Goal: Task Accomplishment & Management: Complete application form

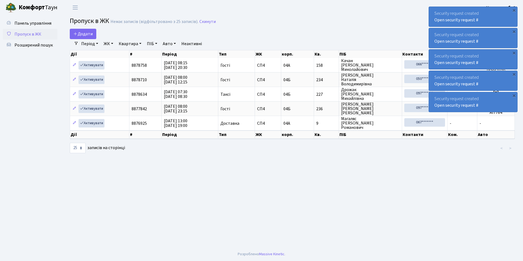
select select "25"
click at [43, 34] on link "Пропуск в ЖК" at bounding box center [30, 34] width 55 height 11
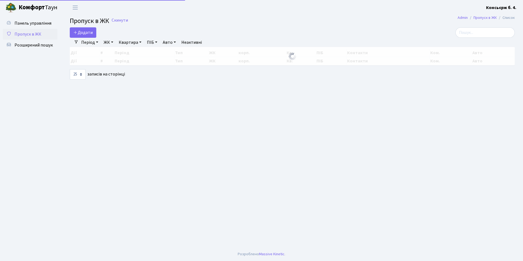
select select "25"
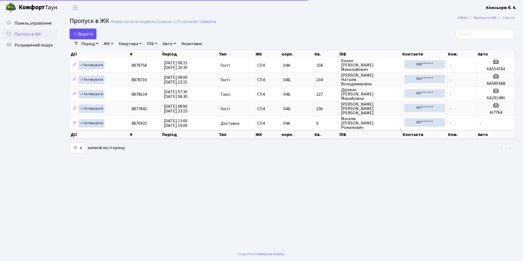
click at [76, 33] on icon at bounding box center [75, 33] width 4 height 4
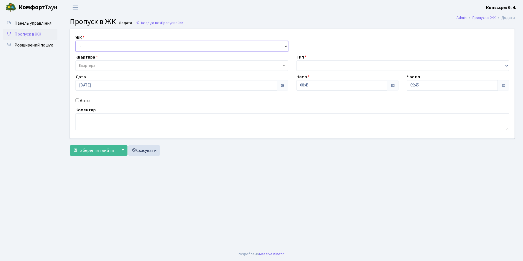
click at [101, 50] on select "- СП4, Столичне шосе, 5" at bounding box center [182, 46] width 213 height 10
select select "325"
click at [76, 41] on select "- [STREET_ADDRESS]" at bounding box center [182, 46] width 213 height 10
select select
click at [100, 70] on span "Квартира" at bounding box center [182, 65] width 213 height 10
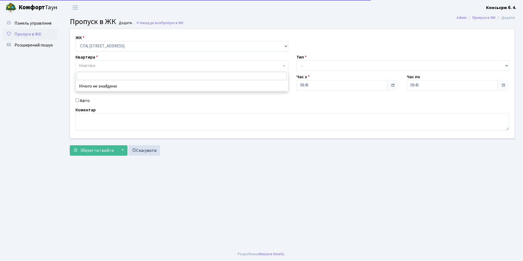
type input "2"
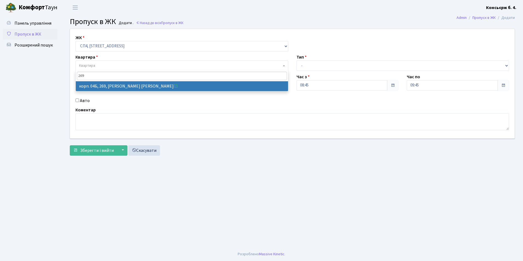
type input "269"
select select "21297"
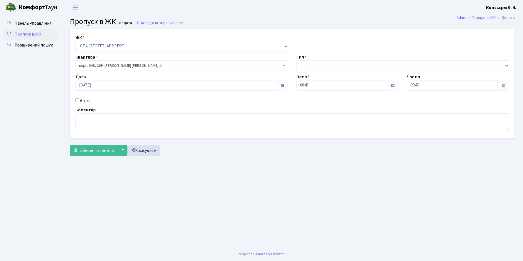
click at [82, 100] on label "Авто" at bounding box center [85, 100] width 10 height 7
click at [79, 100] on input "Авто" at bounding box center [78, 101] width 4 height 4
checkbox input "true"
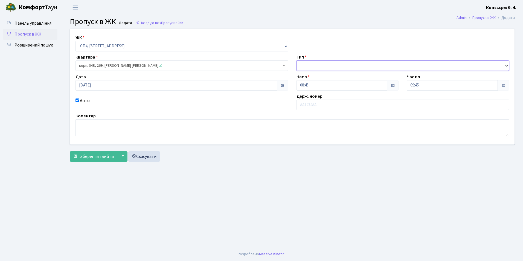
drag, startPoint x: 301, startPoint y: 62, endPoint x: 302, endPoint y: 67, distance: 4.1
click at [301, 62] on select "- Доставка Таксі Гості Сервіс" at bounding box center [403, 65] width 213 height 10
select select "1"
click at [297, 60] on select "- Доставка Таксі Гості Сервіс" at bounding box center [403, 65] width 213 height 10
click at [306, 105] on input "text" at bounding box center [403, 105] width 213 height 10
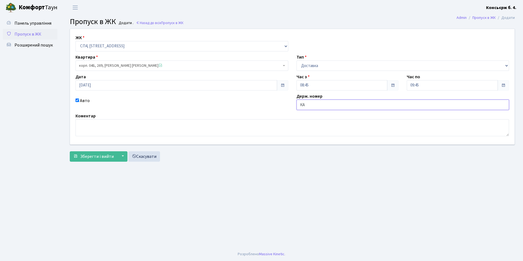
type input "[PERSON_NAME]"
type input "ВМ4763СМ"
click at [86, 156] on span "Зберегти і вийти" at bounding box center [97, 157] width 34 height 6
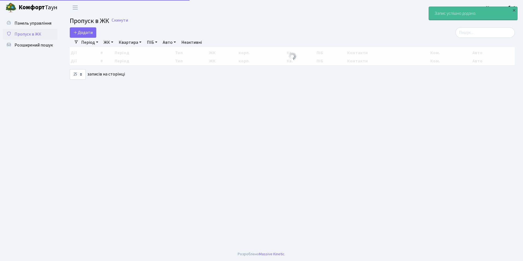
select select "25"
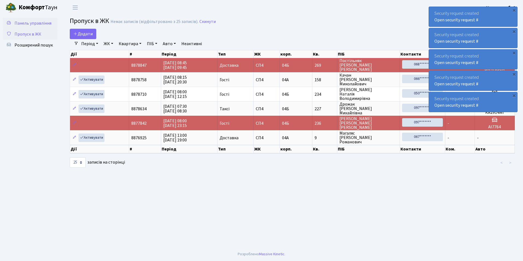
drag, startPoint x: 53, startPoint y: 20, endPoint x: 48, endPoint y: 14, distance: 7.6
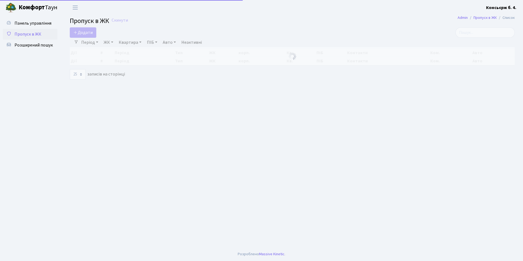
select select "25"
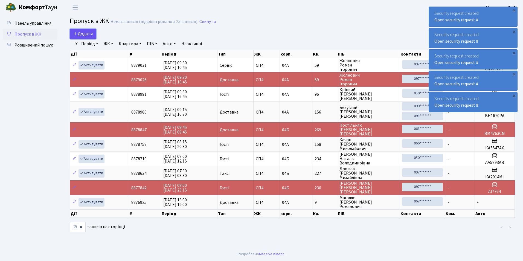
click at [83, 33] on span "Додати" at bounding box center [82, 34] width 19 height 6
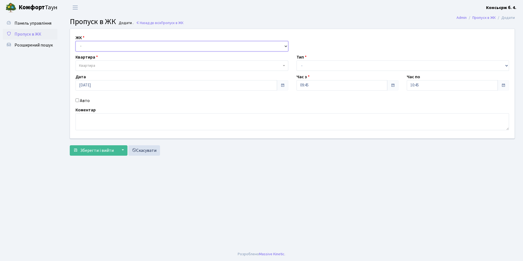
click at [96, 50] on select "- [STREET_ADDRESS]" at bounding box center [182, 46] width 213 height 10
select select "325"
click at [76, 41] on select "- [STREET_ADDRESS]" at bounding box center [182, 46] width 213 height 10
select select
click at [93, 64] on span "Квартира" at bounding box center [87, 65] width 16 height 5
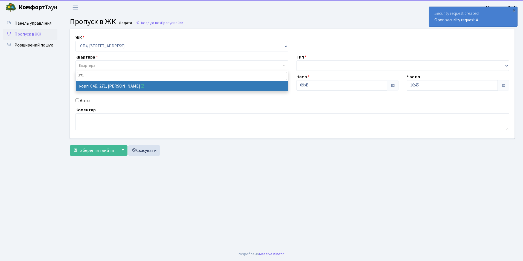
type input "271"
select select "21299"
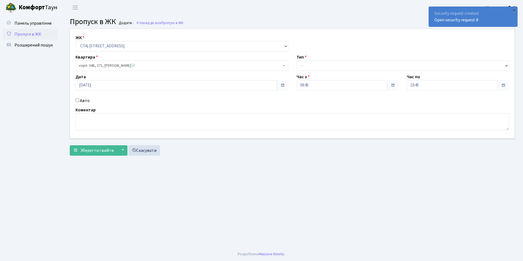
click at [77, 101] on input "Авто" at bounding box center [78, 101] width 4 height 4
checkbox input "true"
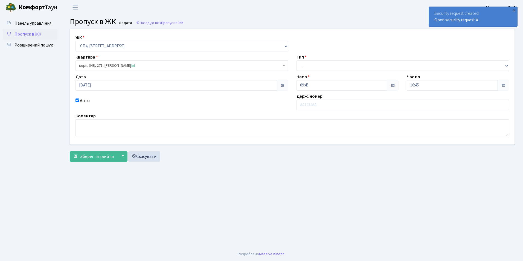
click at [349, 73] on div "ЖК - [STREET_ADDRESS] Квартира корп. 04Б, 271, [PERSON_NAME] <span class='la la…" at bounding box center [292, 87] width 453 height 116
click at [339, 63] on select "- Доставка Таксі Гості Сервіс" at bounding box center [403, 65] width 213 height 10
select select "1"
click at [297, 60] on select "- Доставка Таксі Гості Сервіс" at bounding box center [403, 65] width 213 height 10
click at [324, 103] on input "text" at bounding box center [403, 105] width 213 height 10
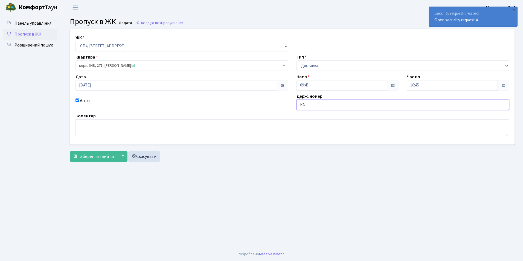
type input "К"
type input "КА6720ВІ"
click at [83, 159] on span "Зберегти і вийти" at bounding box center [97, 157] width 34 height 6
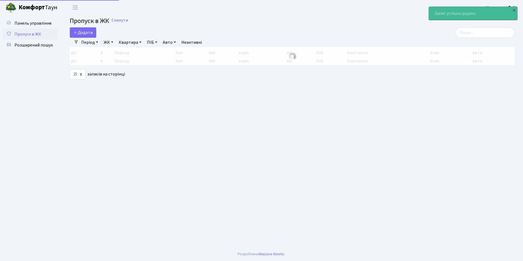
select select "25"
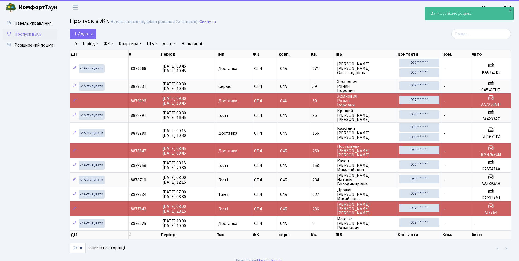
click at [34, 33] on span "Пропуск в ЖК" at bounding box center [28, 34] width 27 height 6
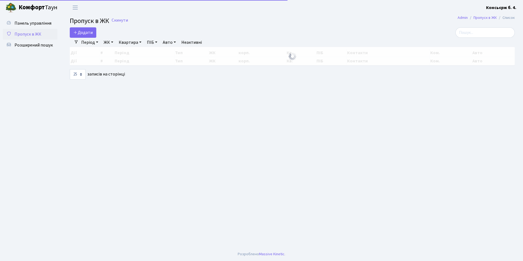
select select "25"
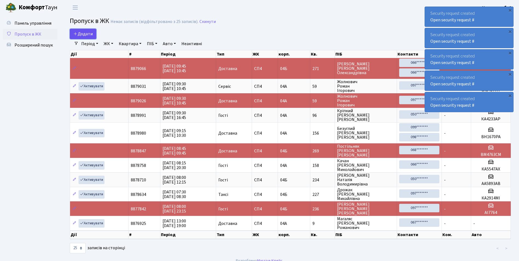
click at [86, 34] on span "Додати" at bounding box center [82, 34] width 19 height 6
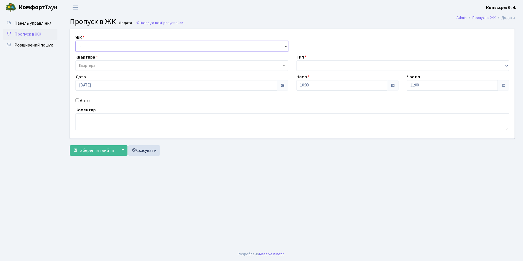
click at [89, 47] on select "- [STREET_ADDRESS]" at bounding box center [182, 46] width 213 height 10
click at [76, 41] on select "- [STREET_ADDRESS]" at bounding box center [182, 46] width 213 height 10
drag, startPoint x: 96, startPoint y: 43, endPoint x: 94, endPoint y: 51, distance: 8.2
click at [96, 43] on select "- [STREET_ADDRESS]" at bounding box center [182, 46] width 213 height 10
select select "325"
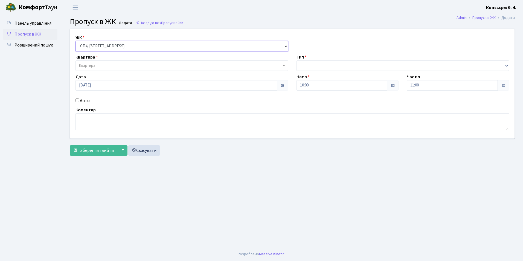
click at [76, 41] on select "- [STREET_ADDRESS]" at bounding box center [182, 46] width 213 height 10
select select
click at [95, 63] on span "Квартира" at bounding box center [87, 65] width 16 height 5
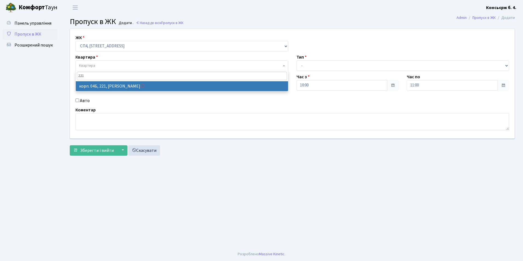
click at [96, 76] on input "221" at bounding box center [182, 76] width 210 height 8
click at [118, 77] on input "221" at bounding box center [182, 76] width 210 height 8
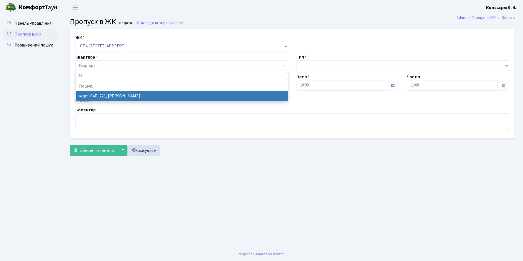
type input "2"
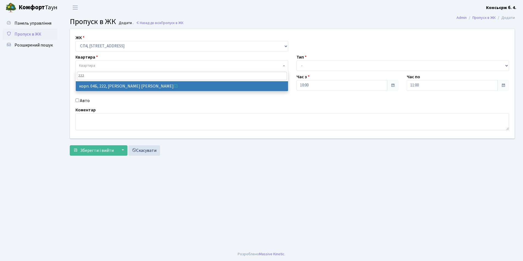
type input "222"
select select "21250"
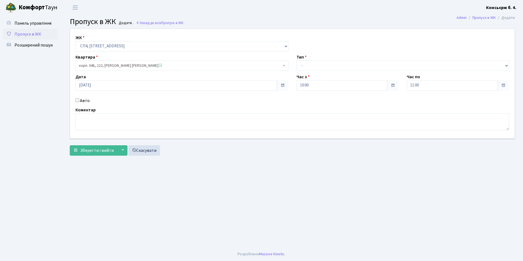
click at [77, 101] on input "Авто" at bounding box center [78, 101] width 4 height 4
checkbox input "true"
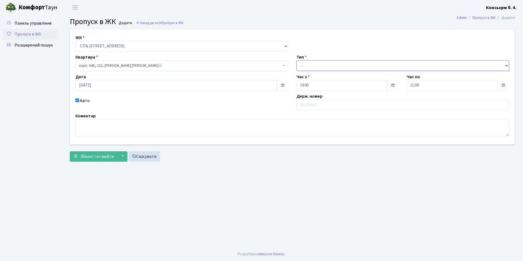
click at [360, 65] on select "- Доставка Таксі Гості Сервіс" at bounding box center [403, 65] width 213 height 10
select select "1"
click at [297, 60] on select "- Доставка Таксі Гості Сервіс" at bounding box center [403, 65] width 213 height 10
click at [335, 111] on div "ЖК - [STREET_ADDRESS] Квартира корп. 04Б, 222, [PERSON_NAME] [PERSON_NAME] <spa…" at bounding box center [292, 87] width 453 height 116
click at [333, 108] on input "text" at bounding box center [403, 105] width 213 height 10
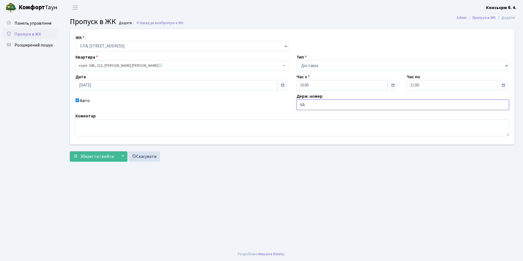
type input "[PERSON_NAME]"
type input "АІ9452РН"
click at [88, 152] on button "Зберегти і вийти" at bounding box center [94, 156] width 48 height 10
click at [53, 33] on link "Пропуск в ЖК" at bounding box center [30, 34] width 55 height 11
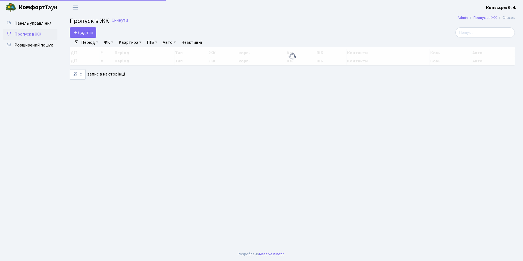
select select "25"
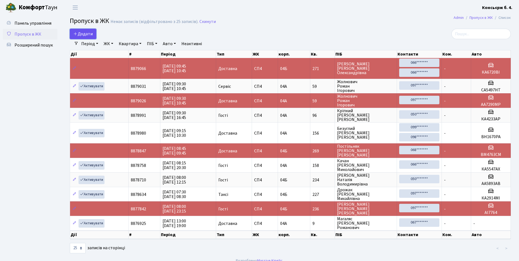
click at [82, 34] on span "Додати" at bounding box center [82, 34] width 19 height 6
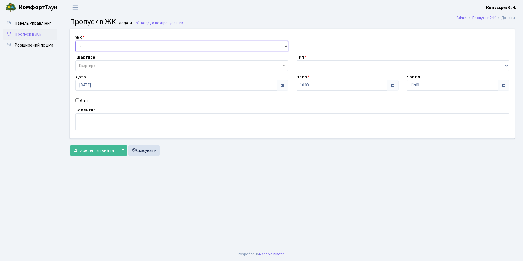
click at [91, 46] on select "- [STREET_ADDRESS]" at bounding box center [182, 46] width 213 height 10
select select "325"
click at [76, 41] on select "- [STREET_ADDRESS]" at bounding box center [182, 46] width 213 height 10
select select
click at [89, 65] on span "Квартира" at bounding box center [87, 65] width 16 height 5
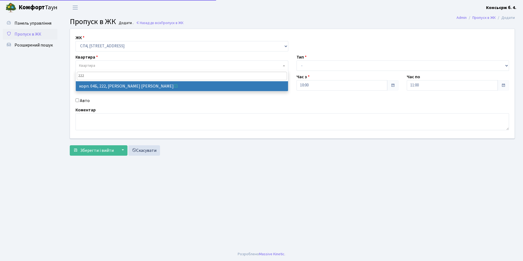
type input "222"
select select "21250"
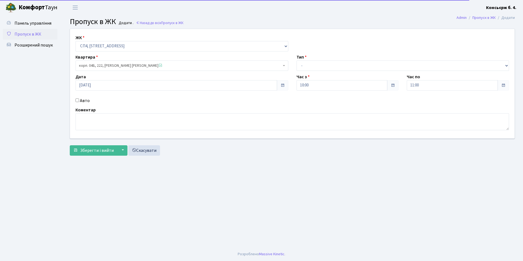
click at [79, 101] on input "Авто" at bounding box center [78, 101] width 4 height 4
checkbox input "true"
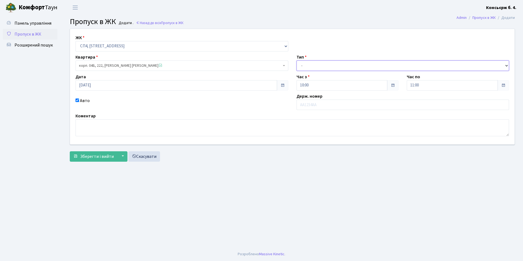
click at [303, 64] on select "- Доставка Таксі Гості Сервіс" at bounding box center [403, 65] width 213 height 10
select select "1"
click at [297, 60] on select "- Доставка Таксі Гості Сервіс" at bounding box center [403, 65] width 213 height 10
click at [307, 102] on input "text" at bounding box center [403, 105] width 213 height 10
type input "АІ9452РН"
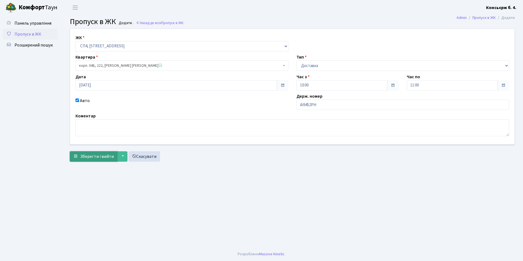
click at [105, 155] on span "Зберегти і вийти" at bounding box center [97, 157] width 34 height 6
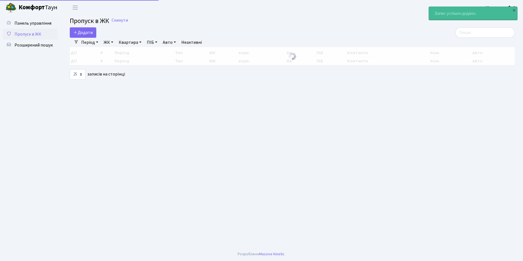
select select "25"
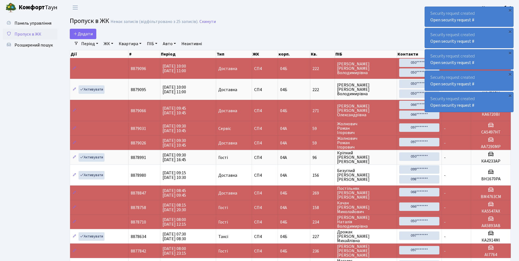
click at [293, 18] on h2 "Пропуск в ЖК Немає записів (відфільтровано з 25 записів). Скинути" at bounding box center [290, 21] width 441 height 9
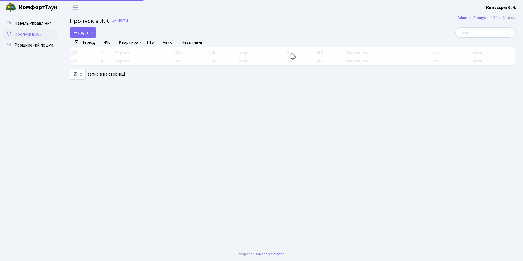
select select "25"
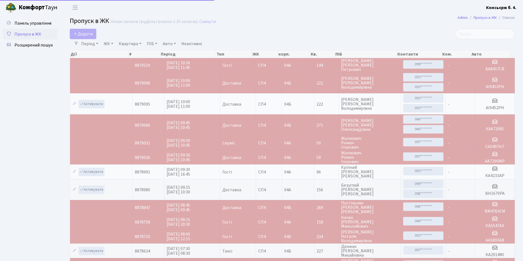
select select "25"
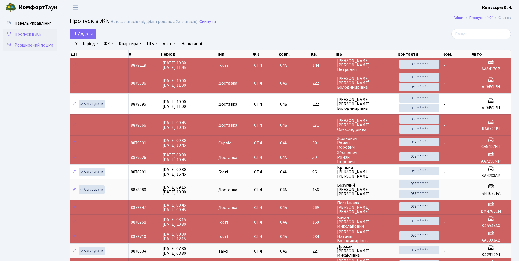
click at [27, 44] on span "Розширений пошук" at bounding box center [34, 45] width 38 height 6
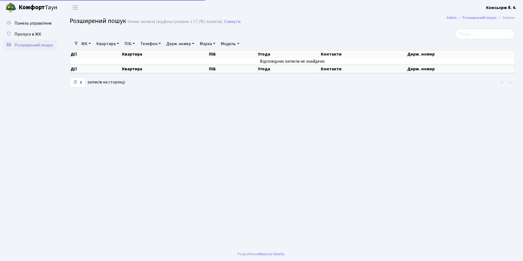
select select "25"
click at [183, 44] on link "Держ. номер" at bounding box center [180, 43] width 32 height 9
type input "2"
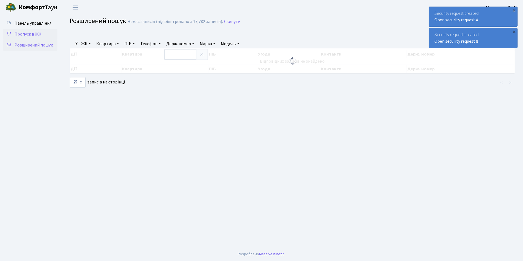
click at [40, 33] on span "Пропуск в ЖК" at bounding box center [28, 34] width 27 height 6
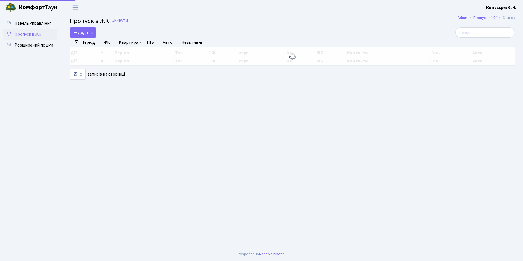
select select "25"
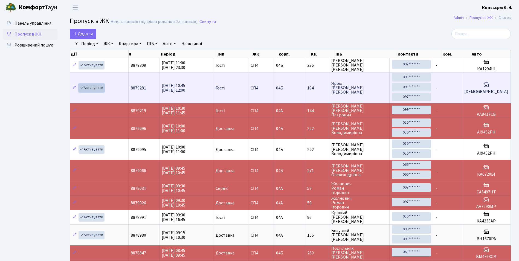
click at [84, 88] on link "Активувати" at bounding box center [92, 88] width 26 height 8
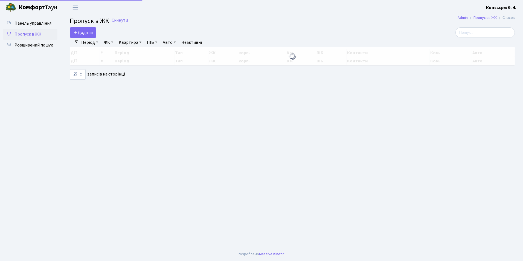
select select "25"
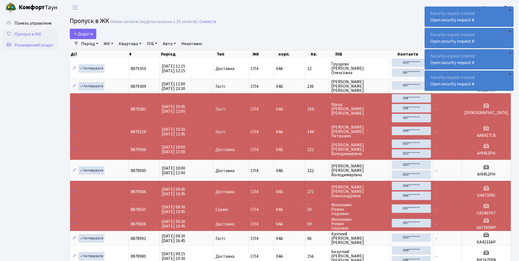
click at [48, 41] on link "Розширений пошук" at bounding box center [30, 45] width 55 height 11
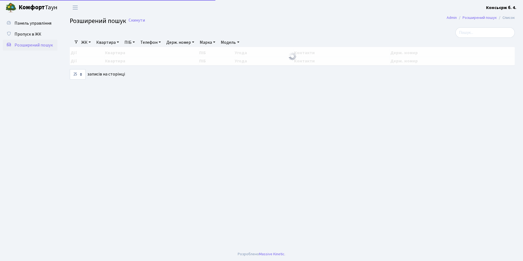
select select "25"
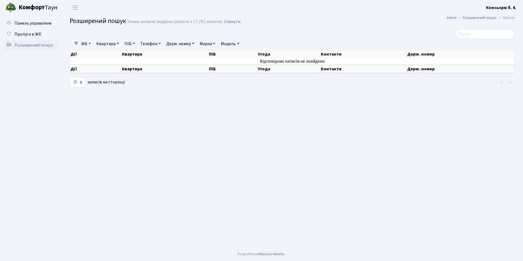
click at [179, 45] on link "Держ. номер" at bounding box center [180, 43] width 32 height 9
click at [102, 44] on link "Квартира" at bounding box center [107, 43] width 27 height 9
type input "98"
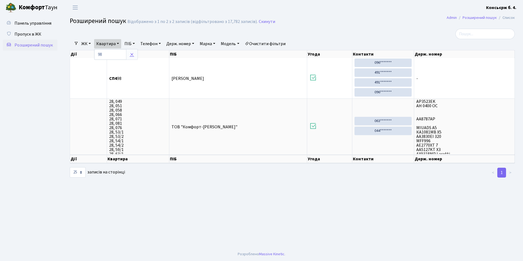
click at [130, 53] on link at bounding box center [131, 54] width 11 height 10
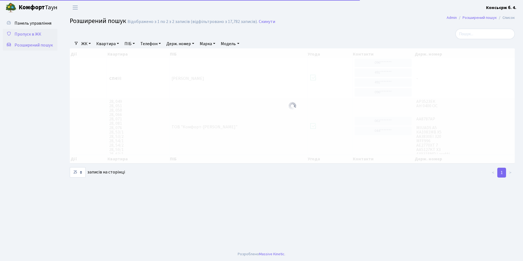
click at [49, 34] on link "Пропуск в ЖК" at bounding box center [30, 34] width 55 height 11
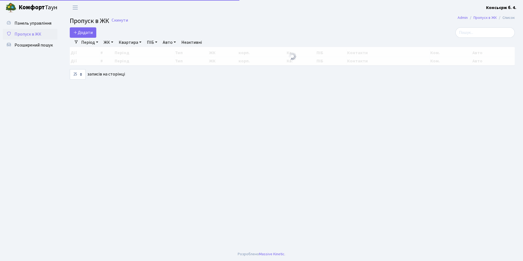
select select "25"
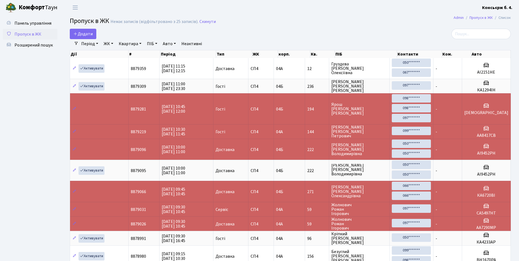
click at [41, 36] on link "Пропуск в ЖК" at bounding box center [30, 34] width 55 height 11
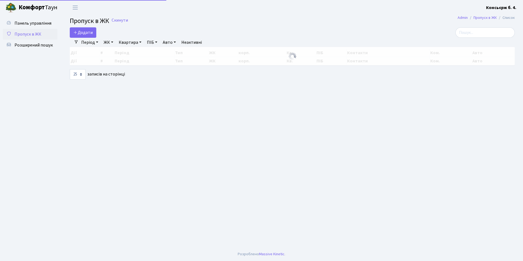
select select "25"
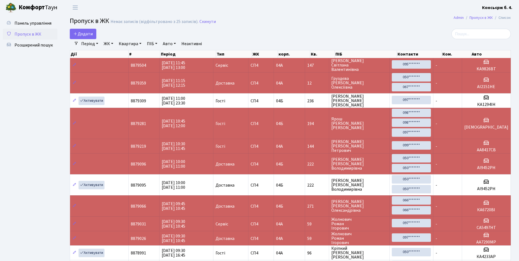
click at [38, 51] on ul "Панель управління Пропуск в ЖК Розширений пошук" at bounding box center [30, 203] width 55 height 371
click at [43, 49] on link "Розширений пошук" at bounding box center [30, 45] width 55 height 11
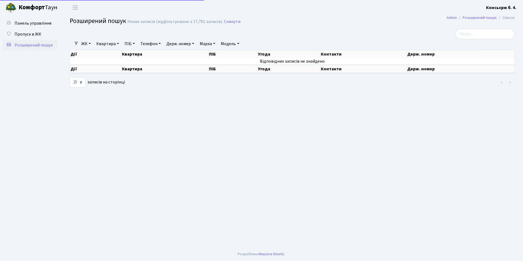
select select "25"
click at [189, 44] on link "Держ. номер" at bounding box center [180, 43] width 32 height 9
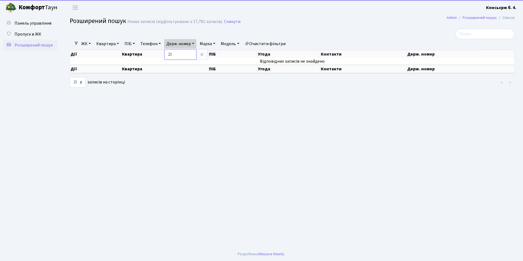
type input "2"
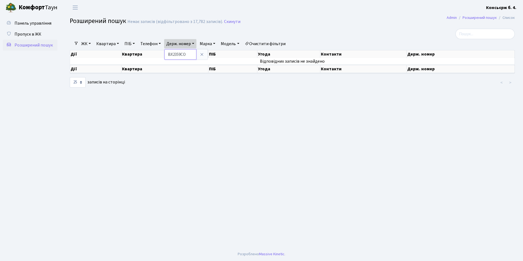
type input "ВХ2359СО"
click at [200, 57] on link at bounding box center [201, 54] width 11 height 10
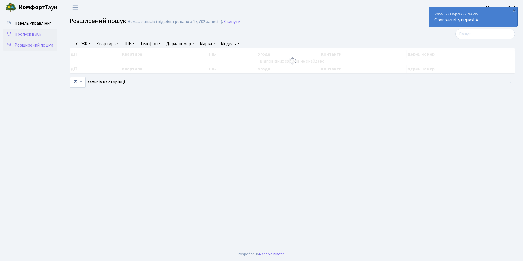
click at [30, 39] on link "Пропуск в ЖК" at bounding box center [30, 34] width 55 height 11
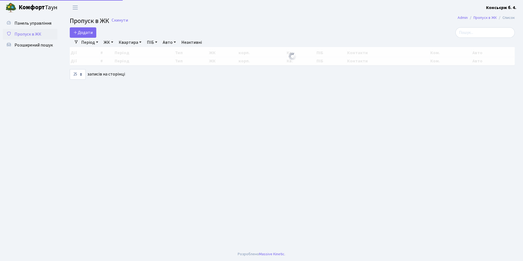
select select "25"
